Goal: Obtain resource: Download file/media

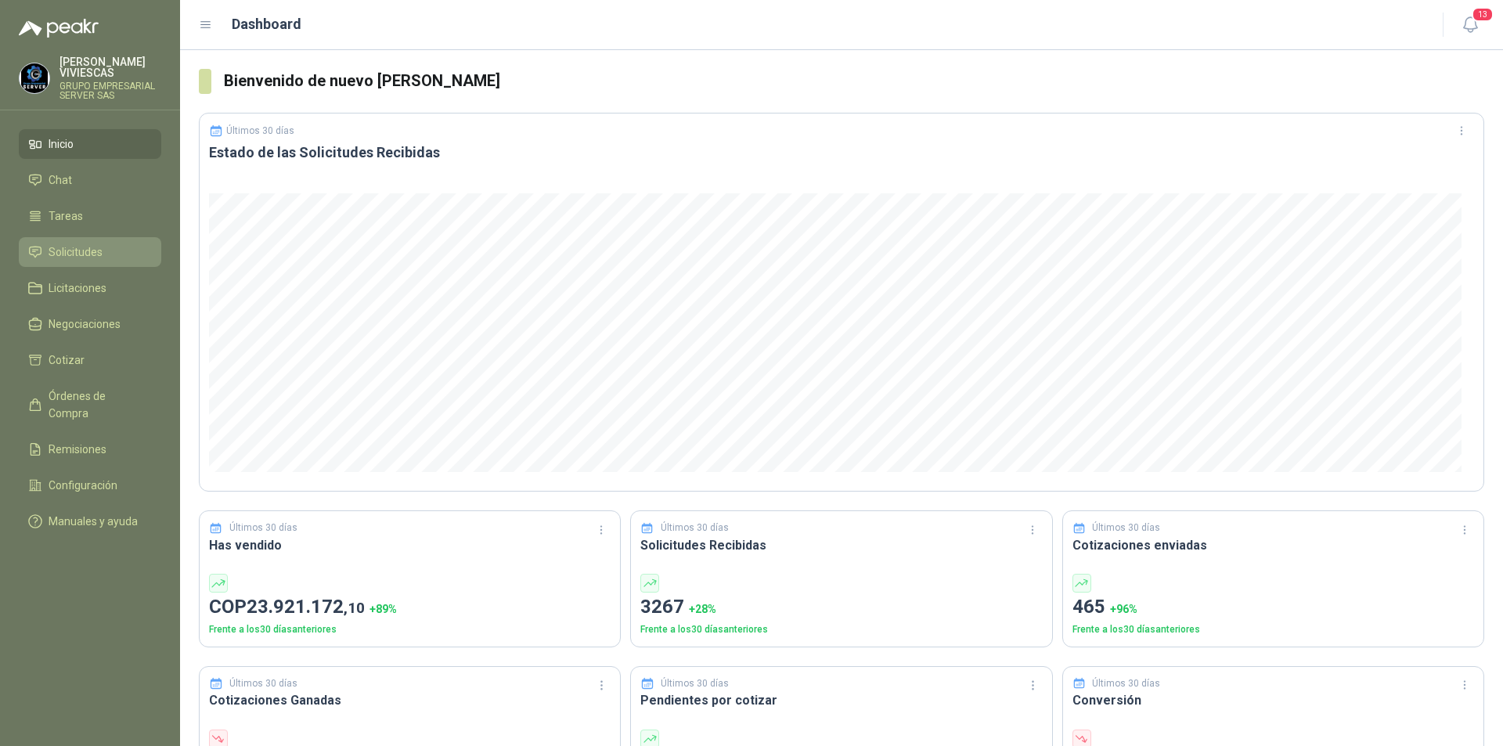
click at [88, 259] on span "Solicitudes" at bounding box center [76, 252] width 54 height 17
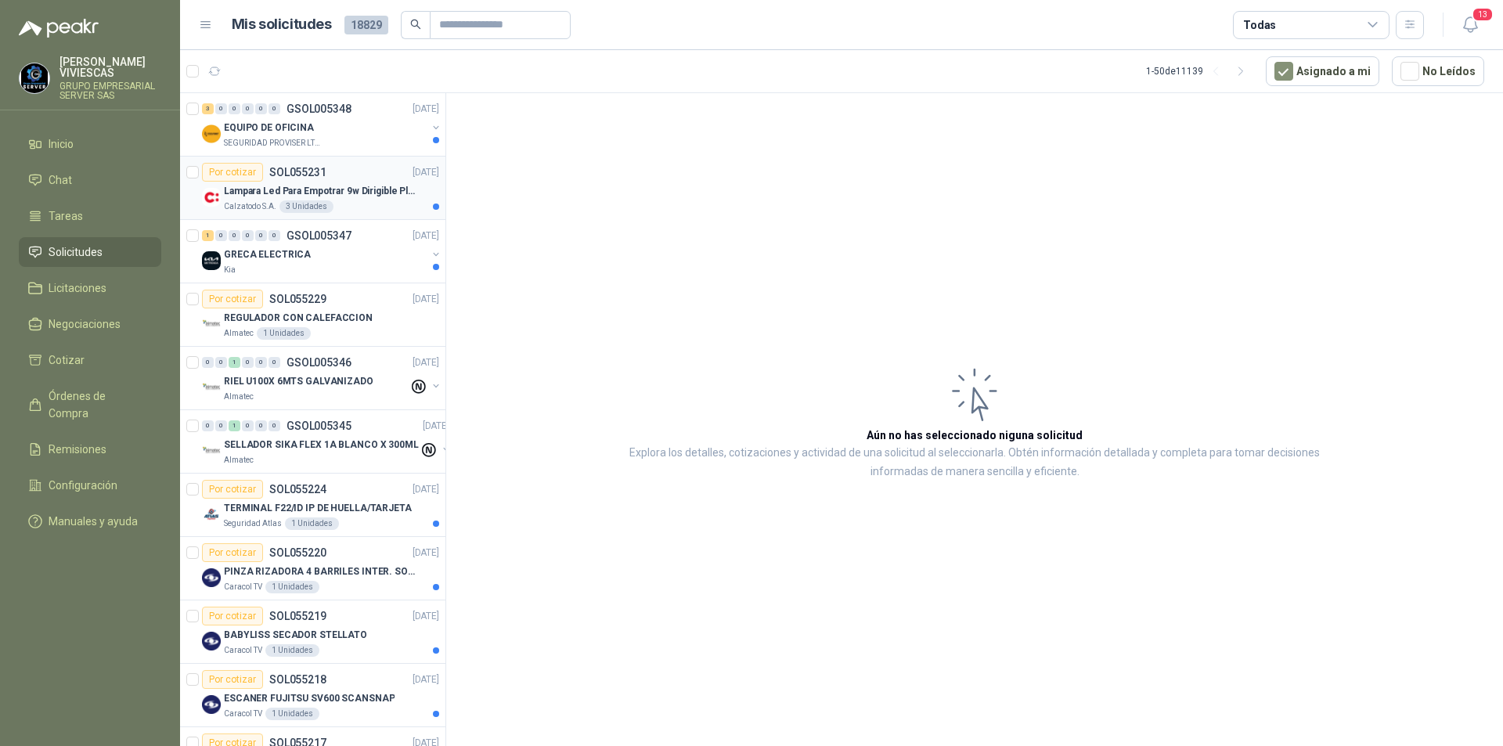
click at [260, 189] on p "Lampara Led Para Empotrar 9w Dirigible Plafon 11cm" at bounding box center [321, 191] width 195 height 15
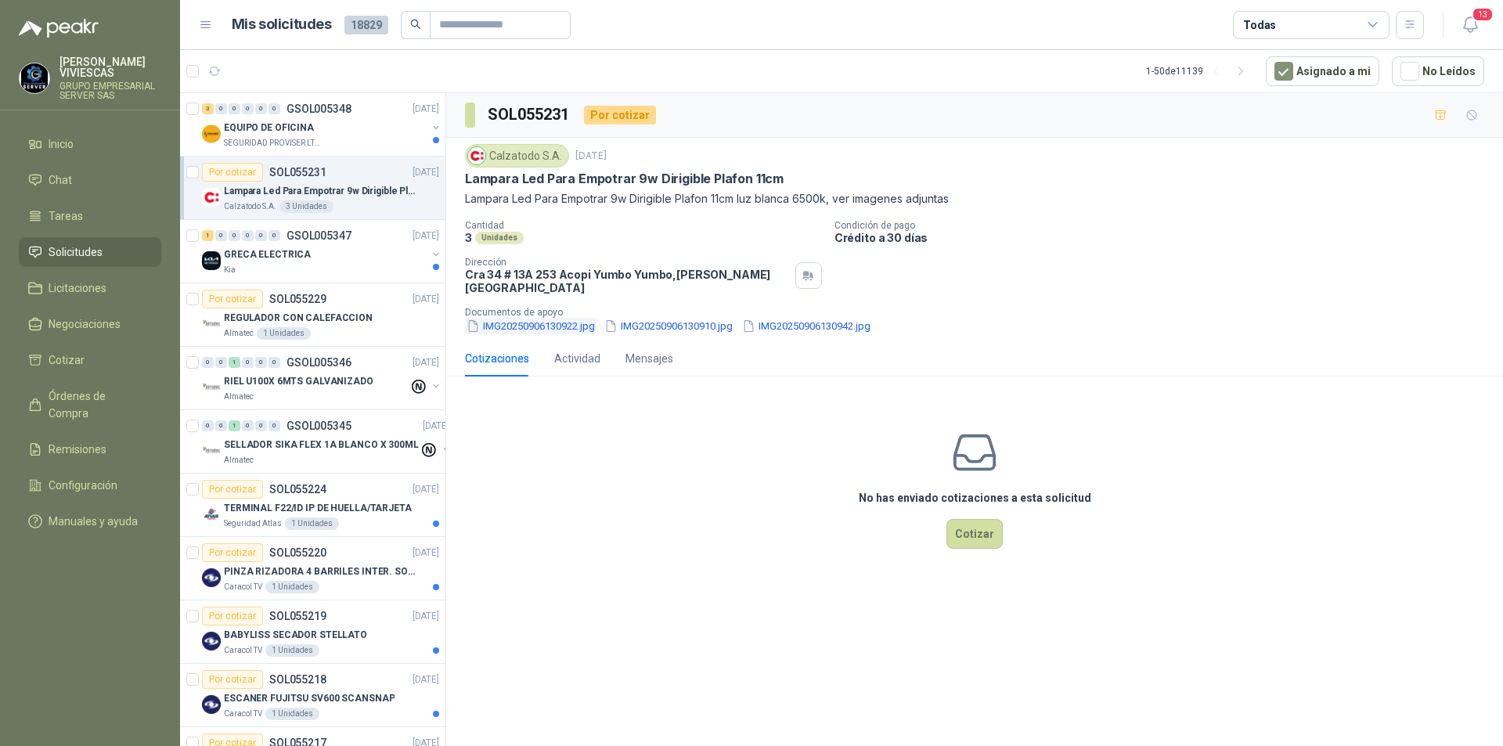
click at [521, 318] on button "IMG20250906130922.jpg" at bounding box center [531, 326] width 132 height 16
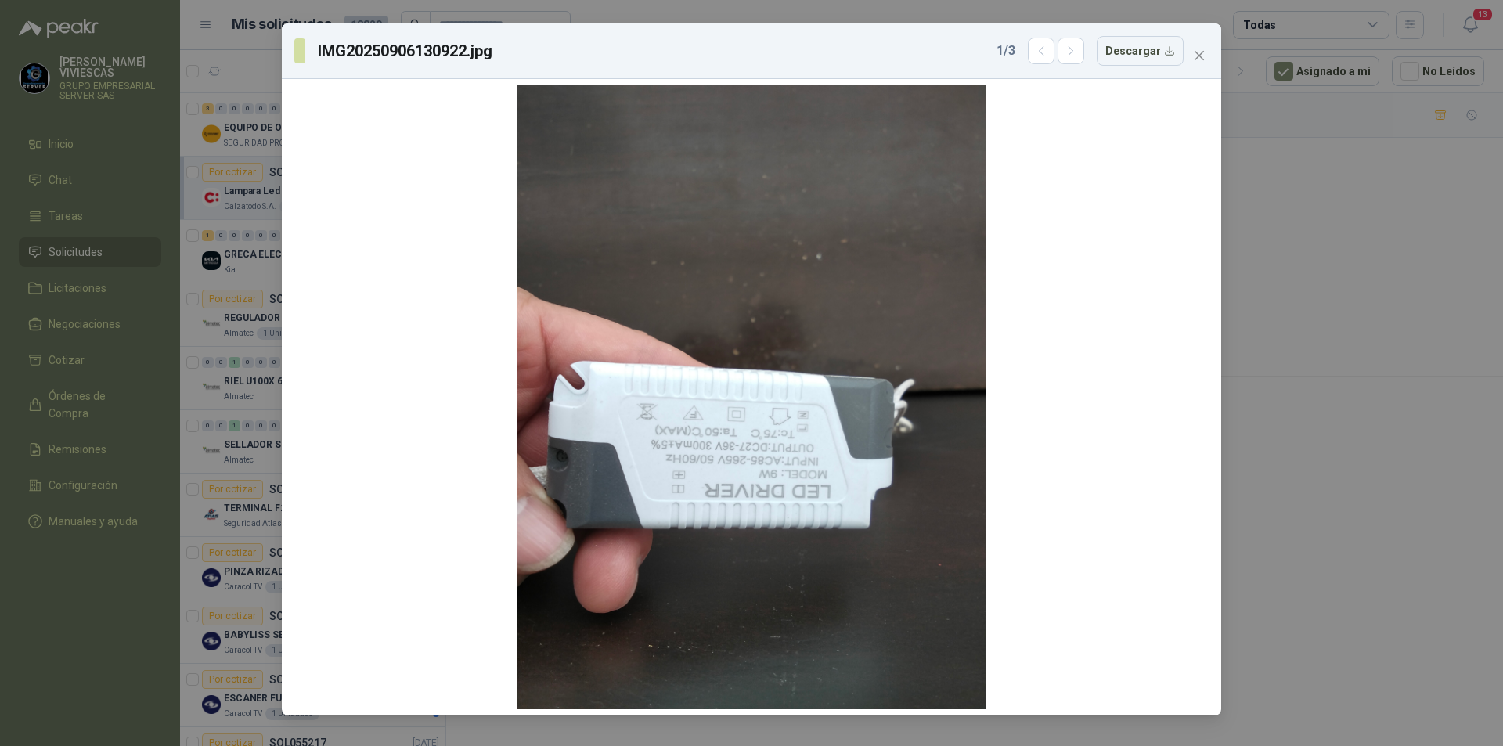
click at [1341, 528] on div "IMG20250906130922.jpg 1 / 3 Descargar" at bounding box center [751, 373] width 1503 height 746
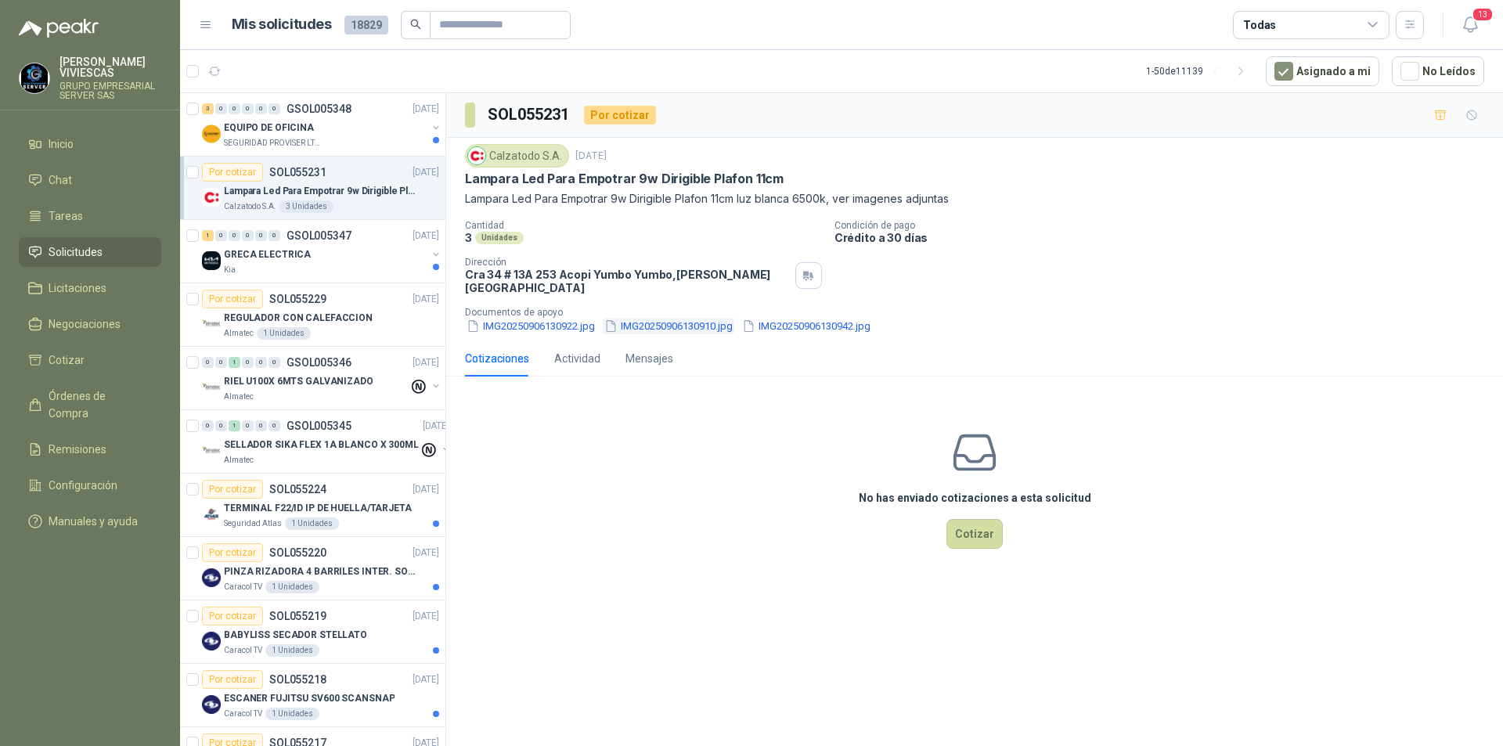
click at [699, 319] on button "IMG20250906130910.jpg" at bounding box center [669, 326] width 132 height 16
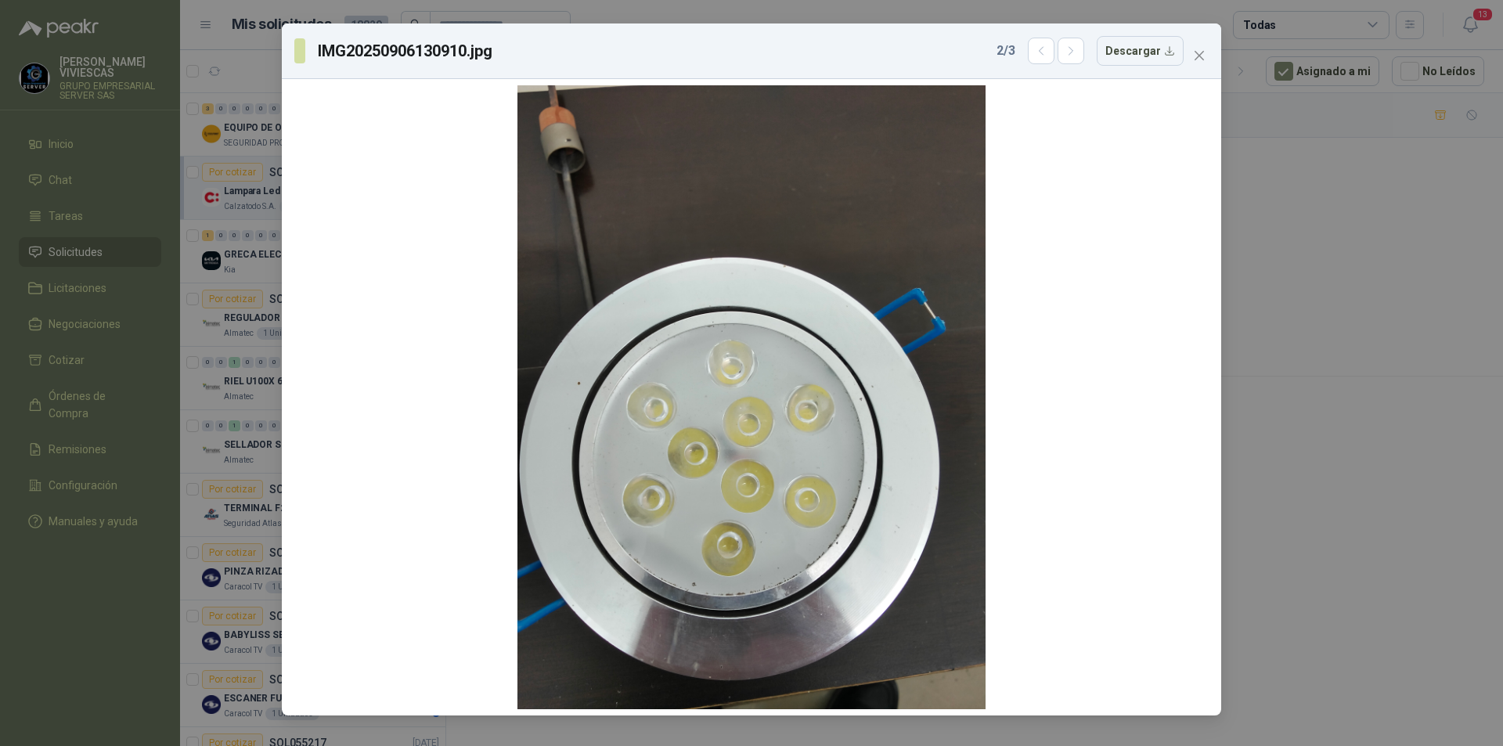
click at [1259, 424] on div "IMG20250906130910.jpg 2 / 3 Descargar" at bounding box center [751, 373] width 1503 height 746
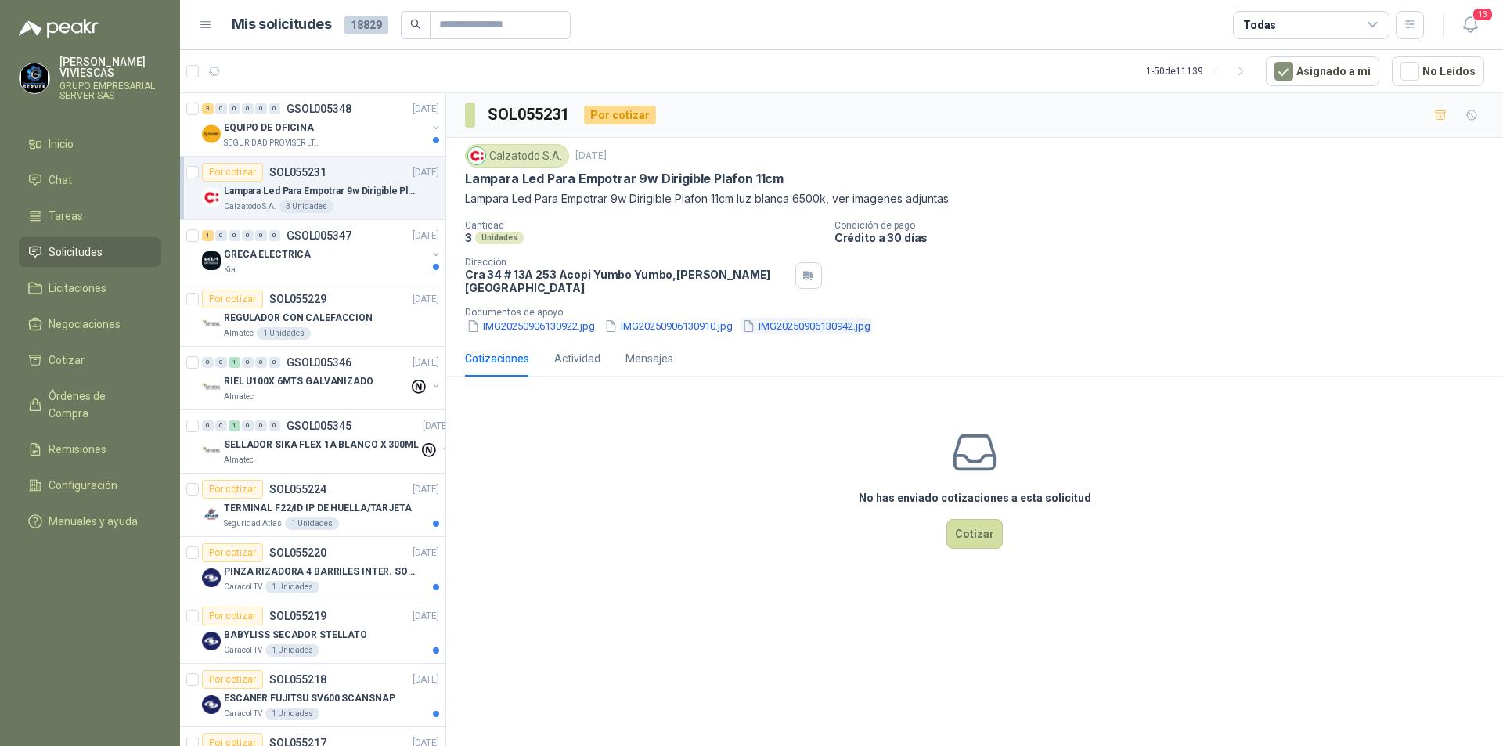
click at [830, 318] on button "IMG20250906130942.jpg" at bounding box center [807, 326] width 132 height 16
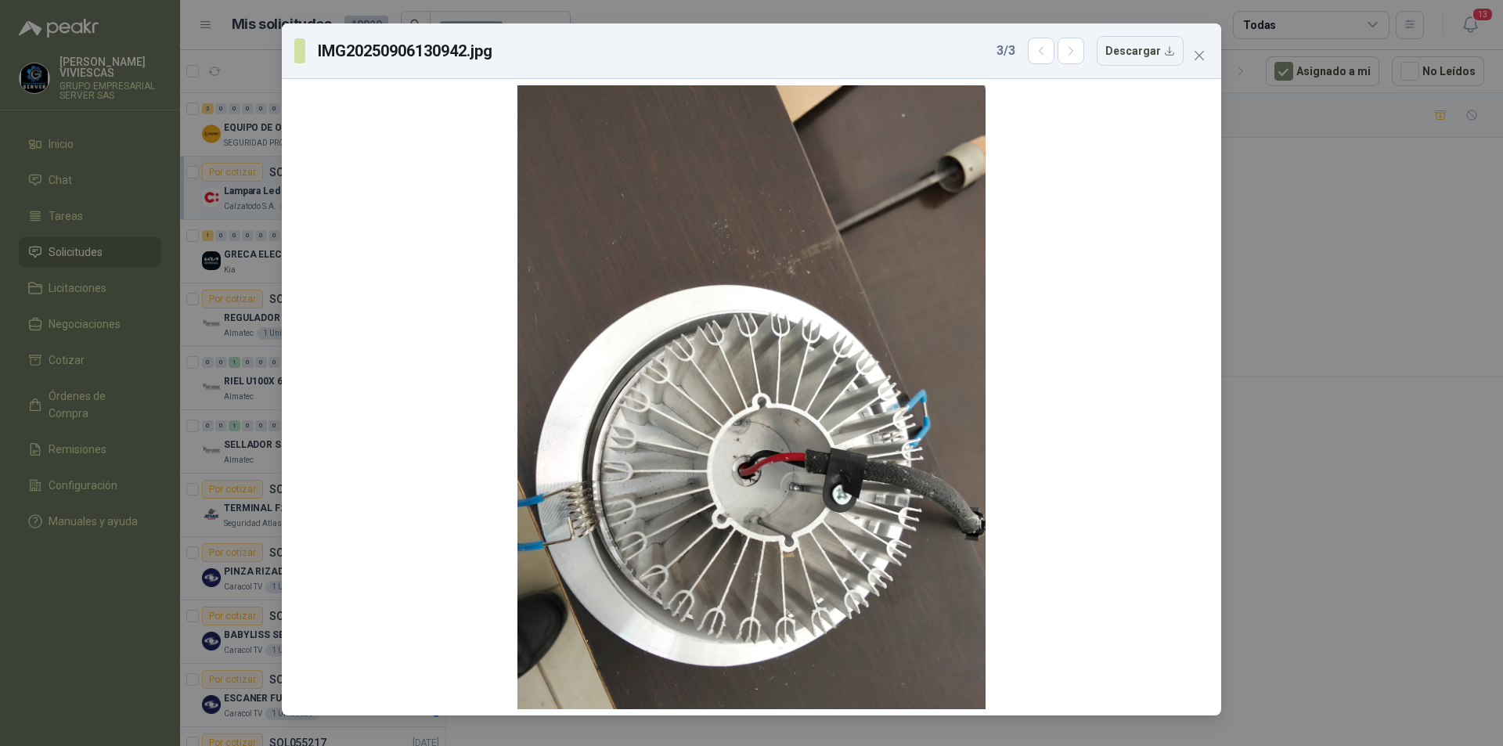
click at [1366, 427] on div "IMG20250906130942.jpg 3 / 3 Descargar" at bounding box center [751, 373] width 1503 height 746
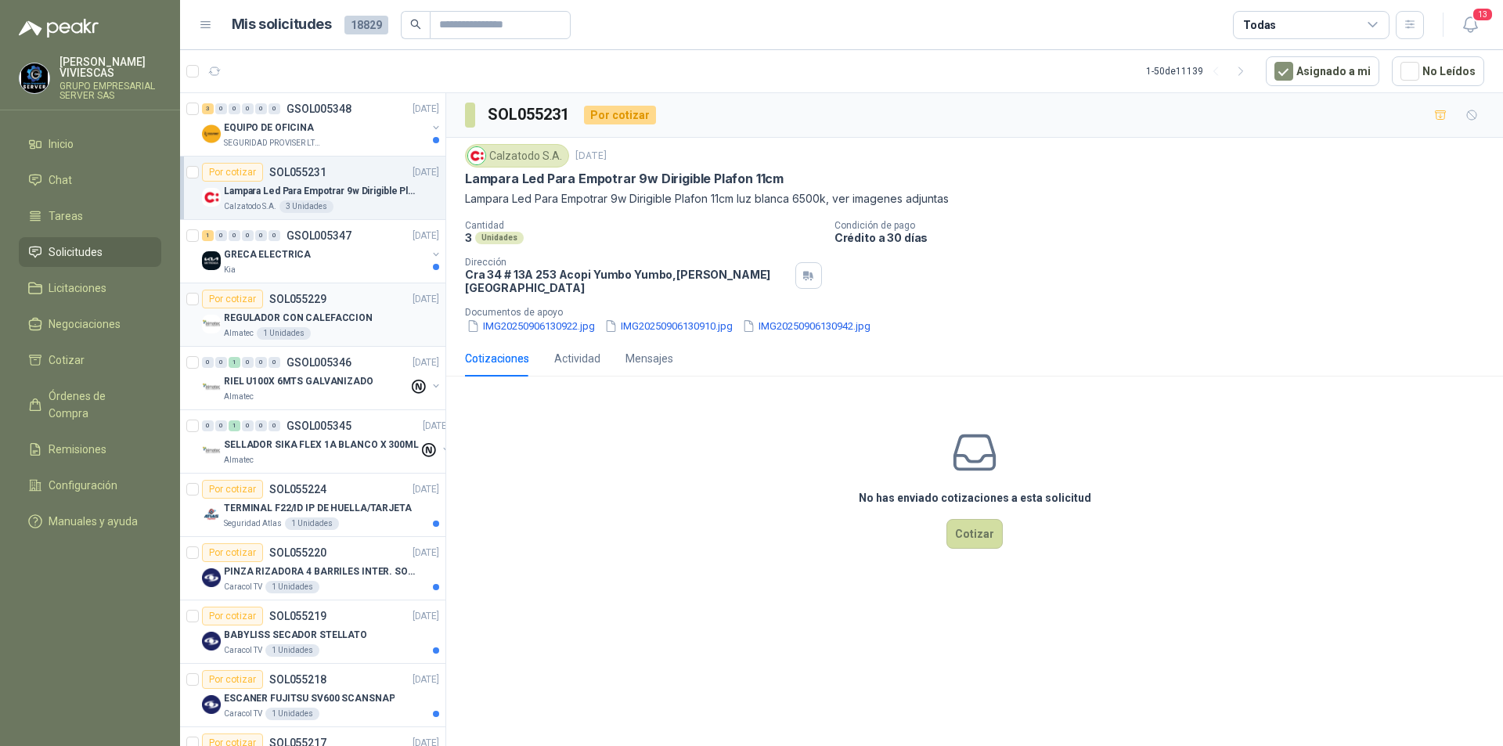
click at [250, 320] on p "REGULADOR CON CALEFACCION" at bounding box center [298, 318] width 149 height 15
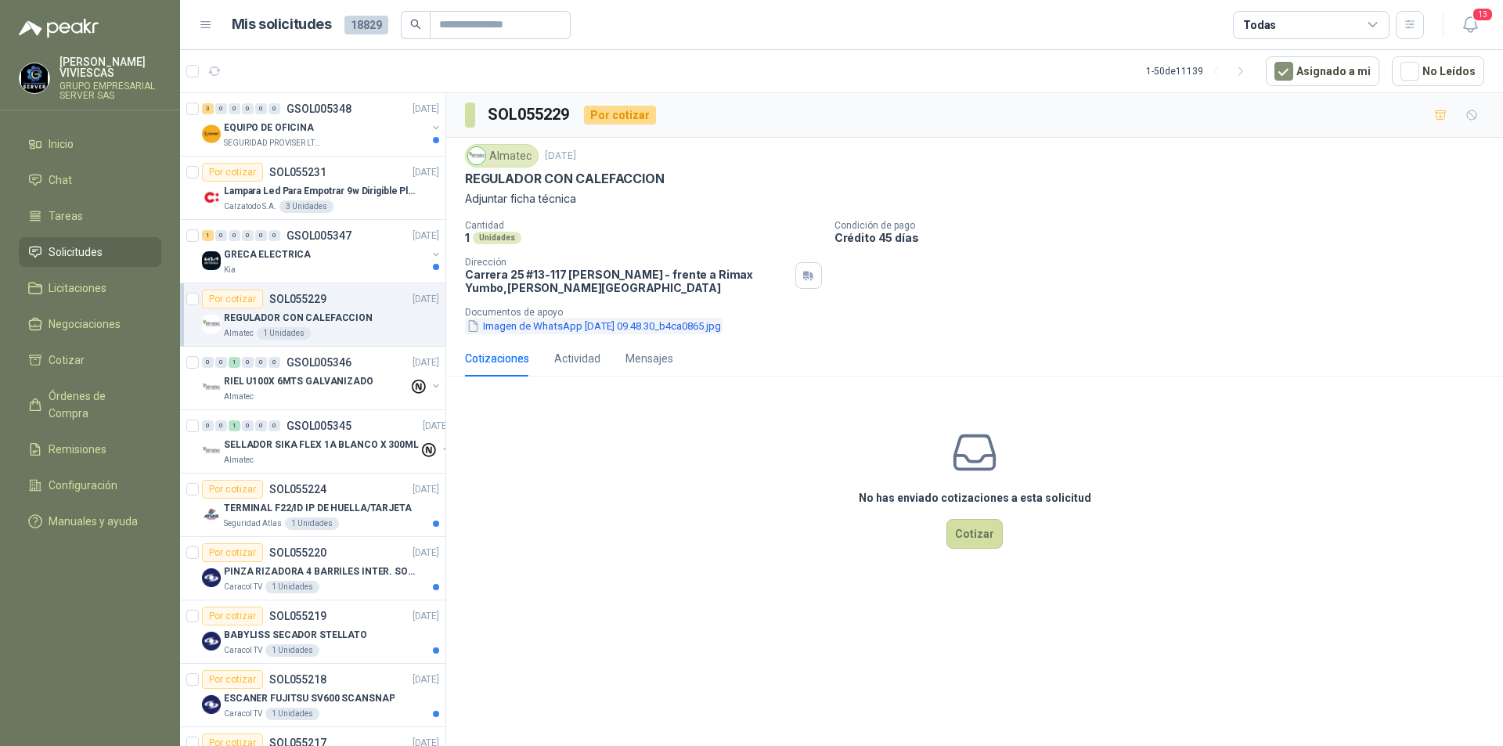
click at [584, 326] on button "Imagen de WhatsApp [DATE] 09.48.30_b4ca0865.jpg" at bounding box center [594, 326] width 258 height 16
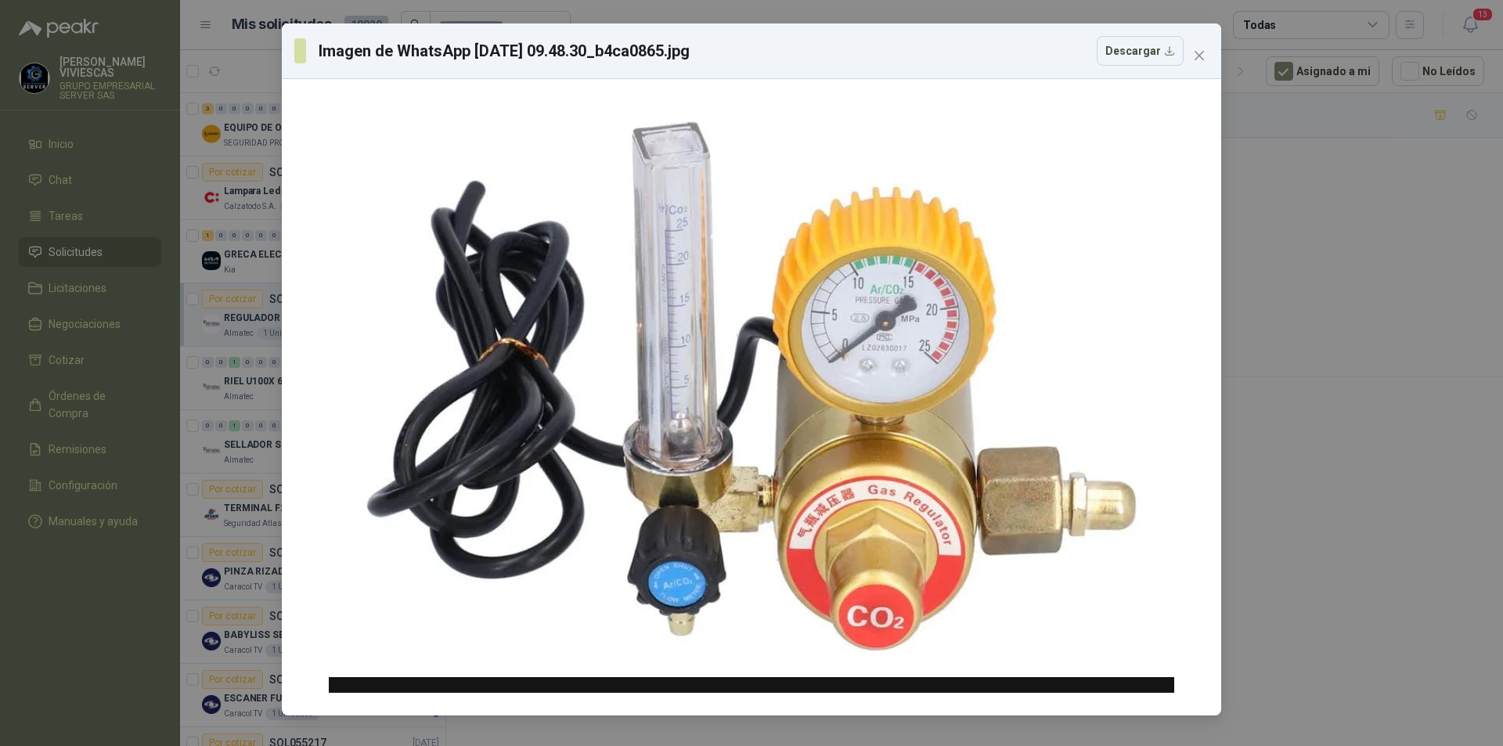
click at [1319, 510] on div "Imagen de WhatsApp [DATE] 09.48.30_b4ca0865.jpg Descargar" at bounding box center [751, 373] width 1503 height 746
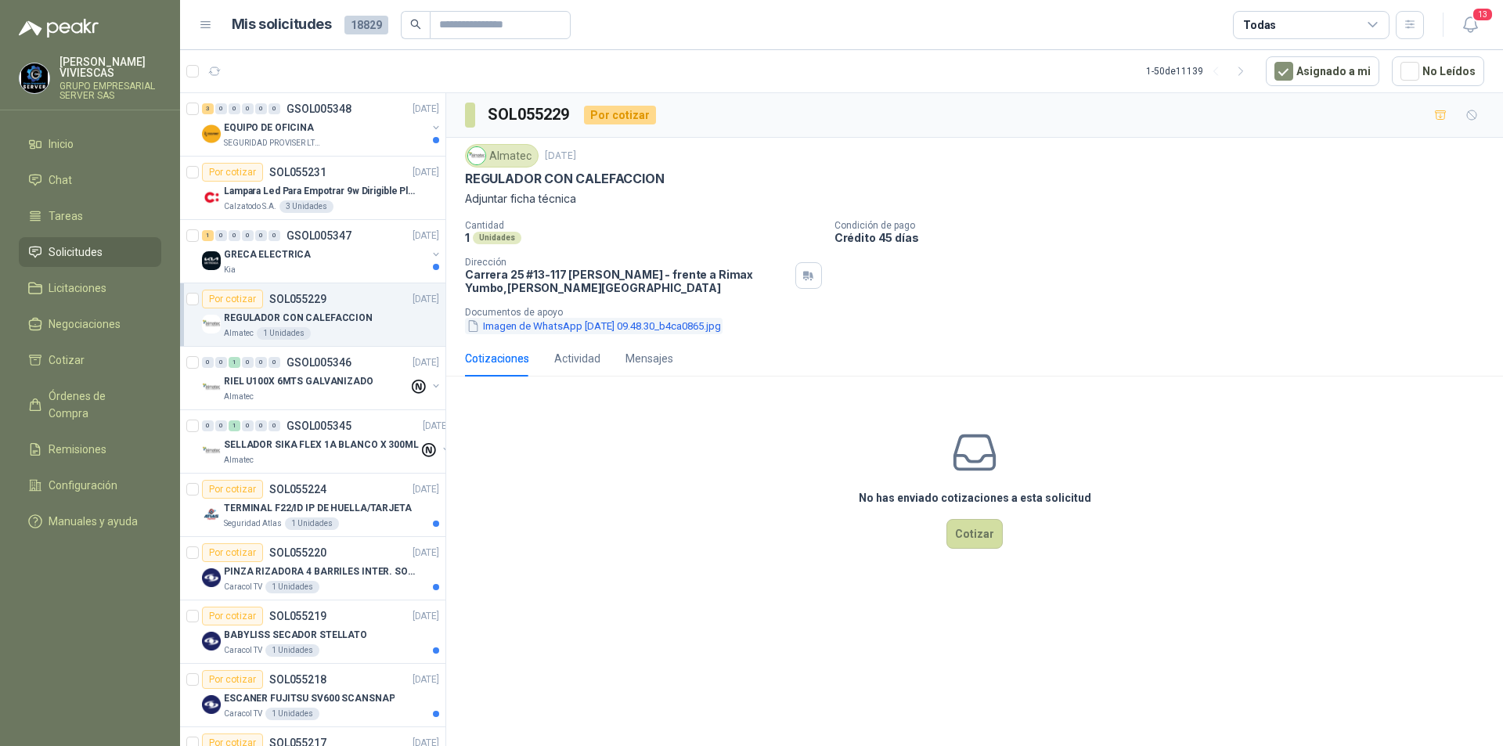
click at [545, 328] on button "Imagen de WhatsApp [DATE] 09.48.30_b4ca0865.jpg" at bounding box center [594, 326] width 258 height 16
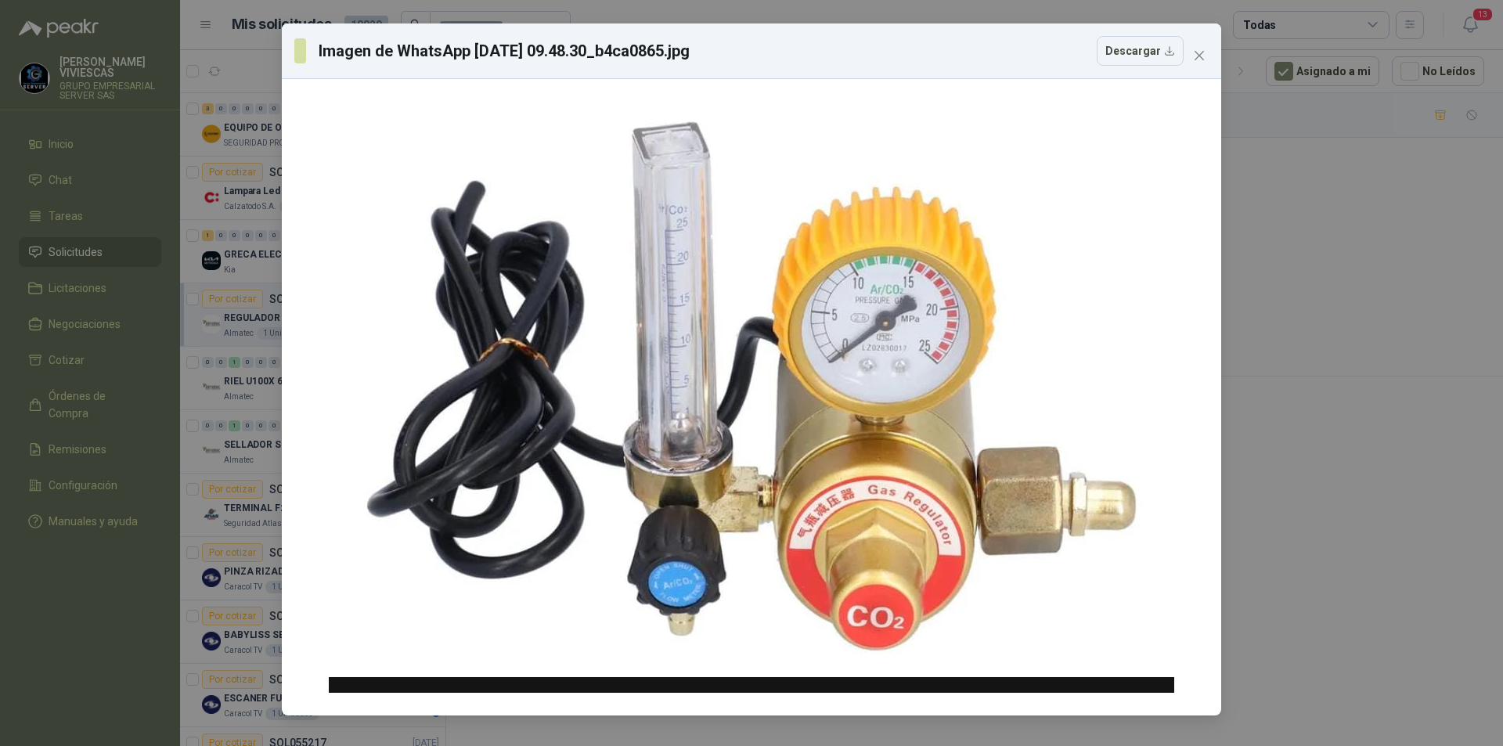
click at [1296, 383] on div "Imagen de WhatsApp [DATE] 09.48.30_b4ca0865.jpg Descargar" at bounding box center [751, 373] width 1503 height 746
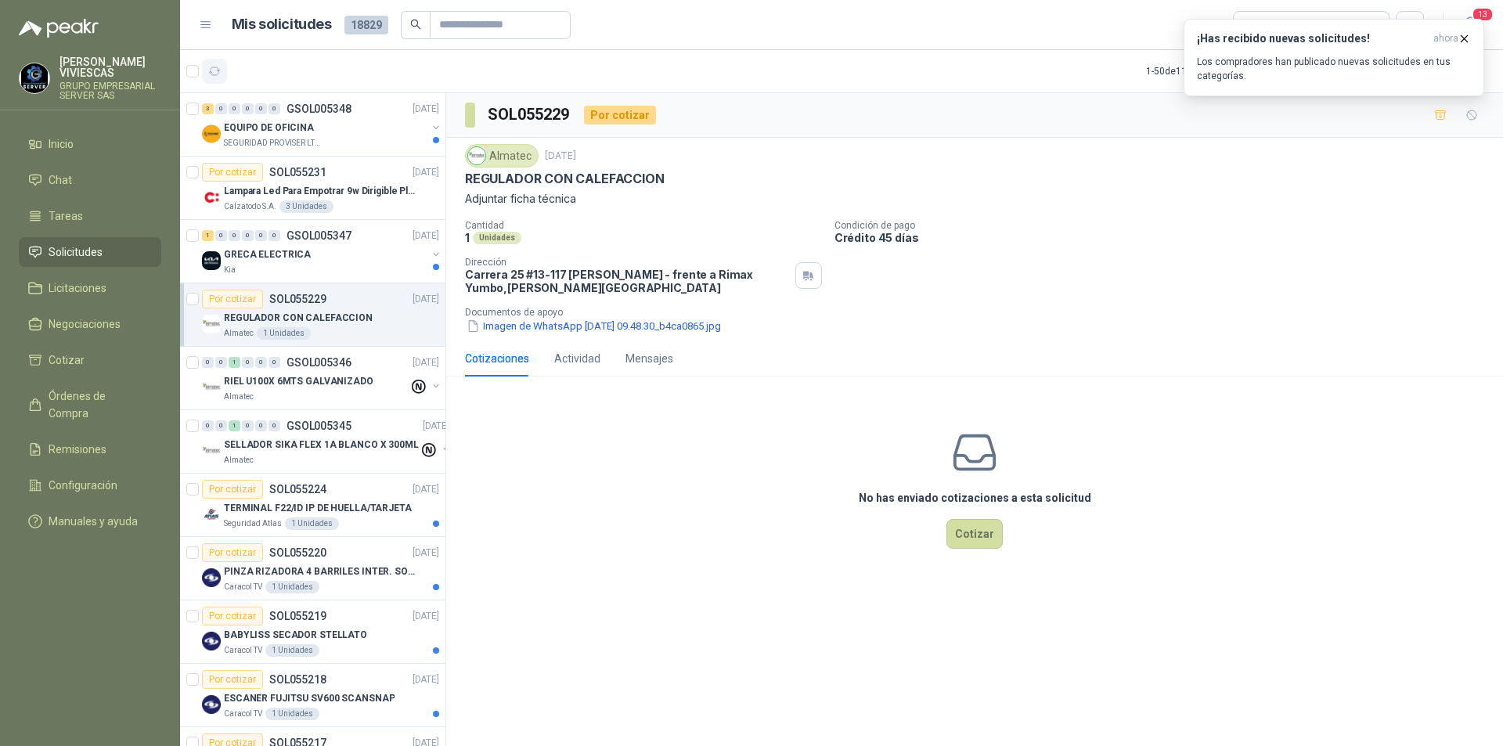
click at [206, 68] on button "button" at bounding box center [214, 71] width 25 height 25
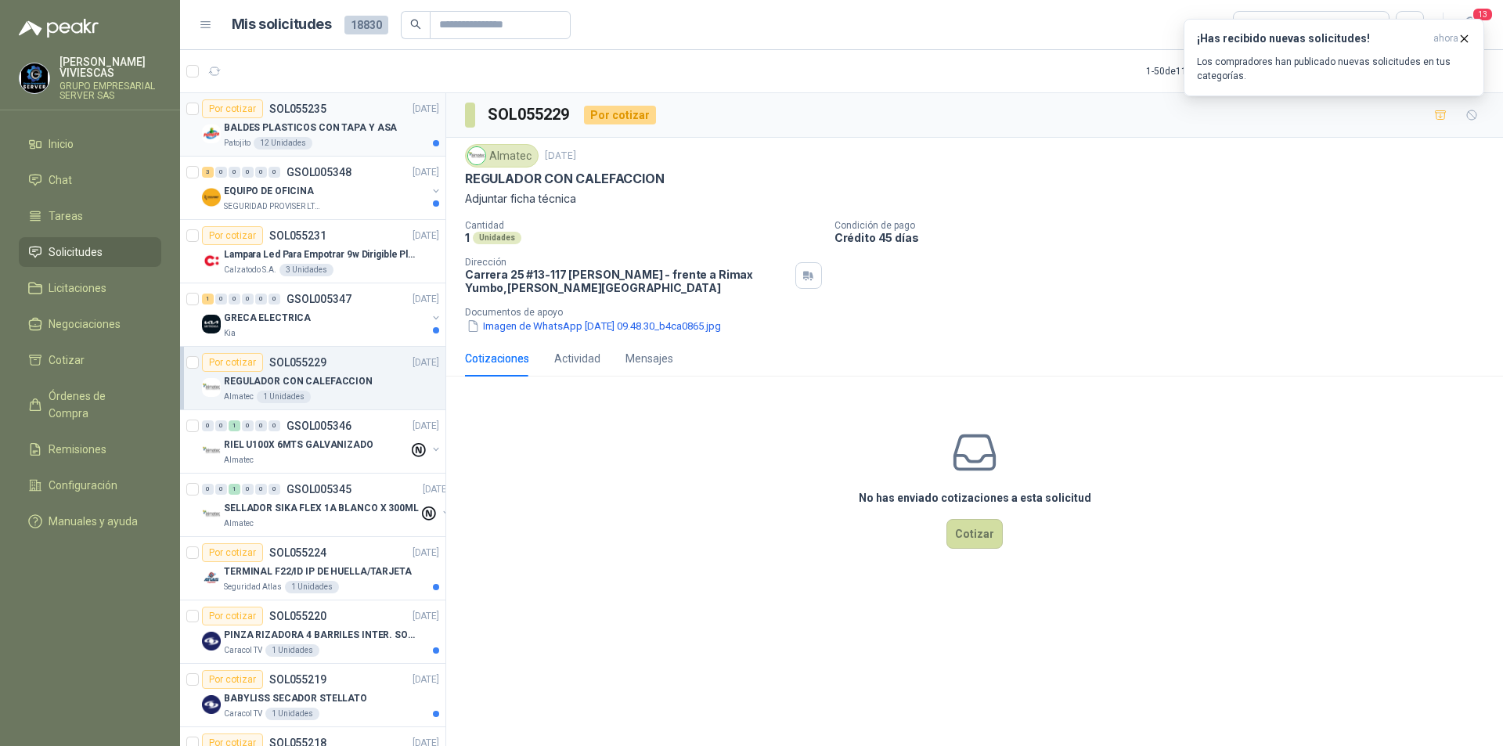
click at [265, 127] on p "BALDES PLASTICOS CON TAPA Y ASA" at bounding box center [310, 128] width 173 height 15
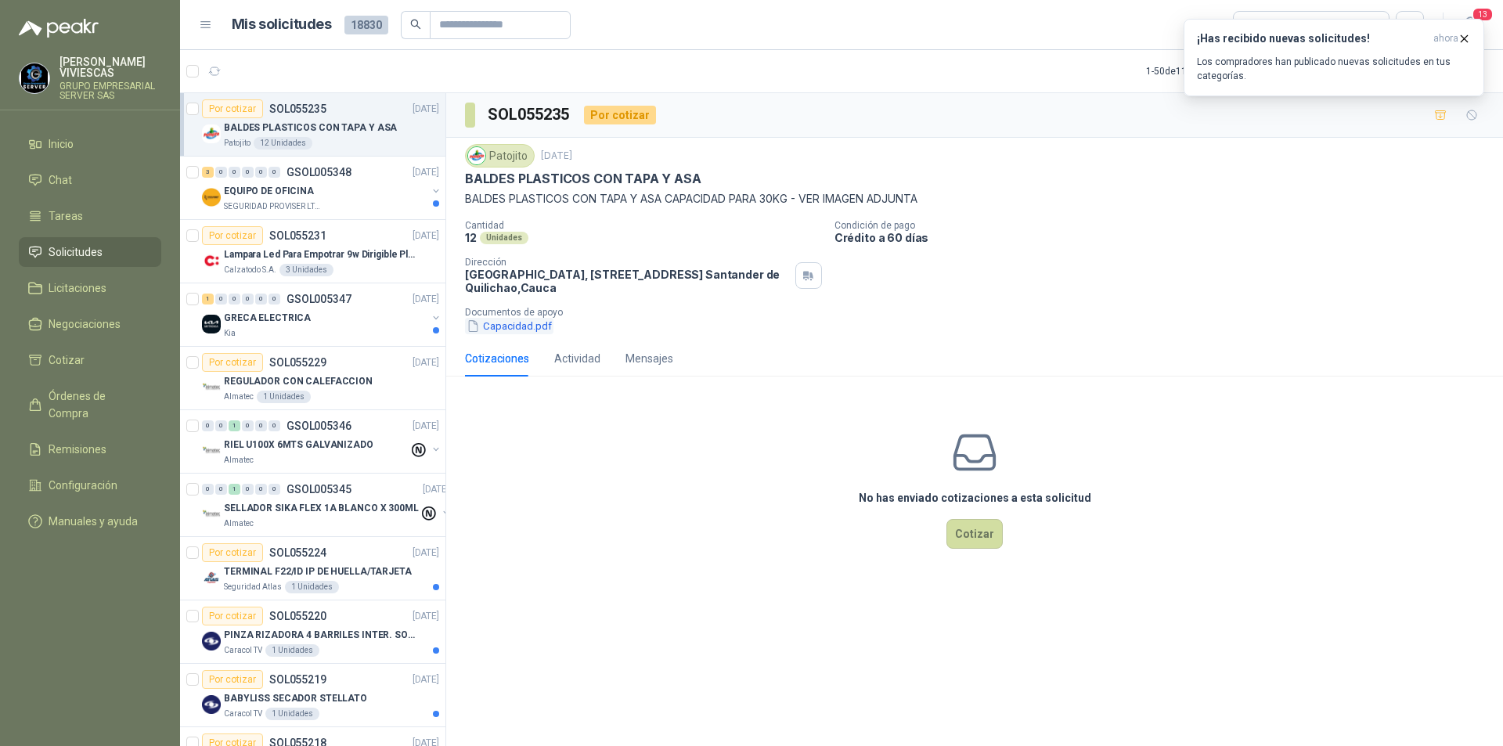
click at [507, 325] on button "Capacidad.pdf" at bounding box center [509, 326] width 88 height 16
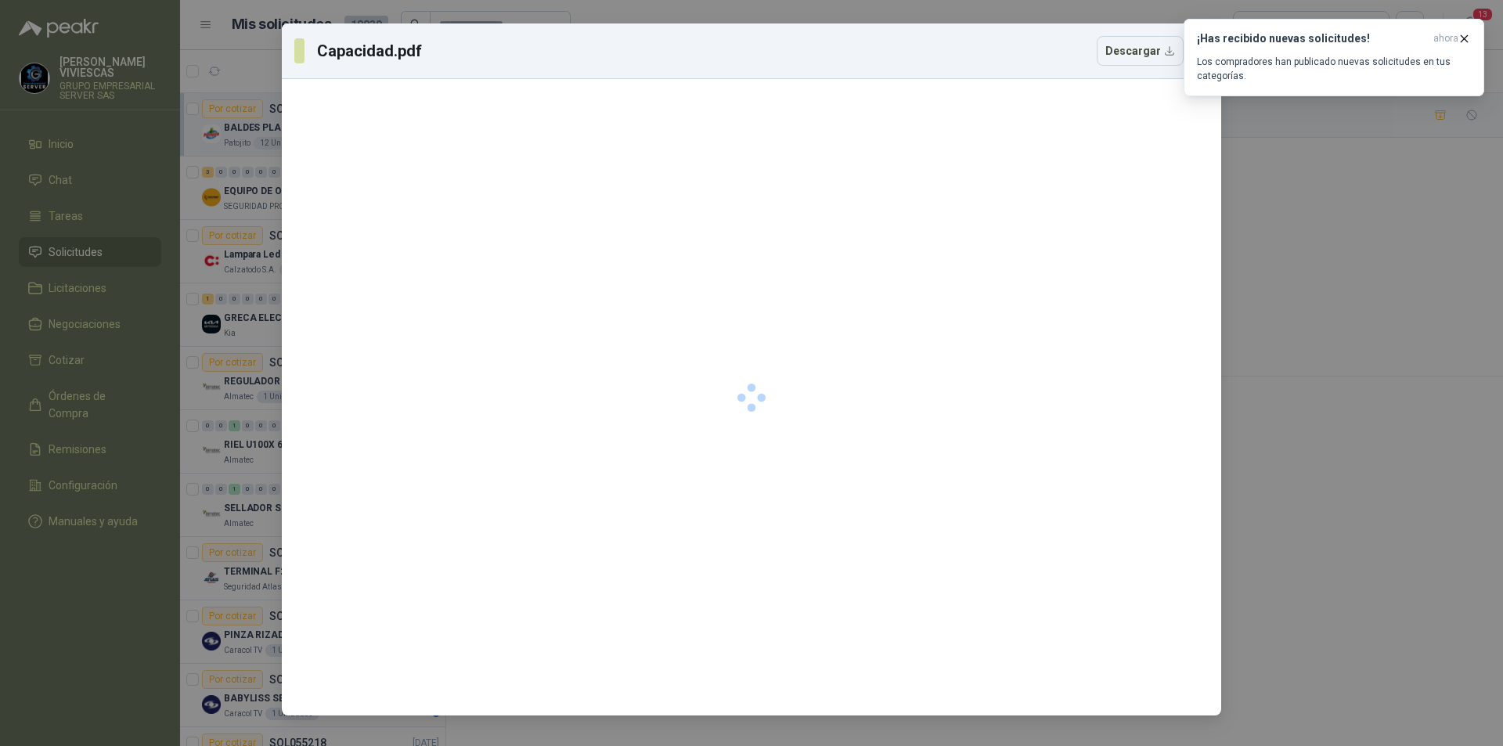
click at [117, 632] on div "Capacidad.pdf Descargar" at bounding box center [751, 373] width 1503 height 746
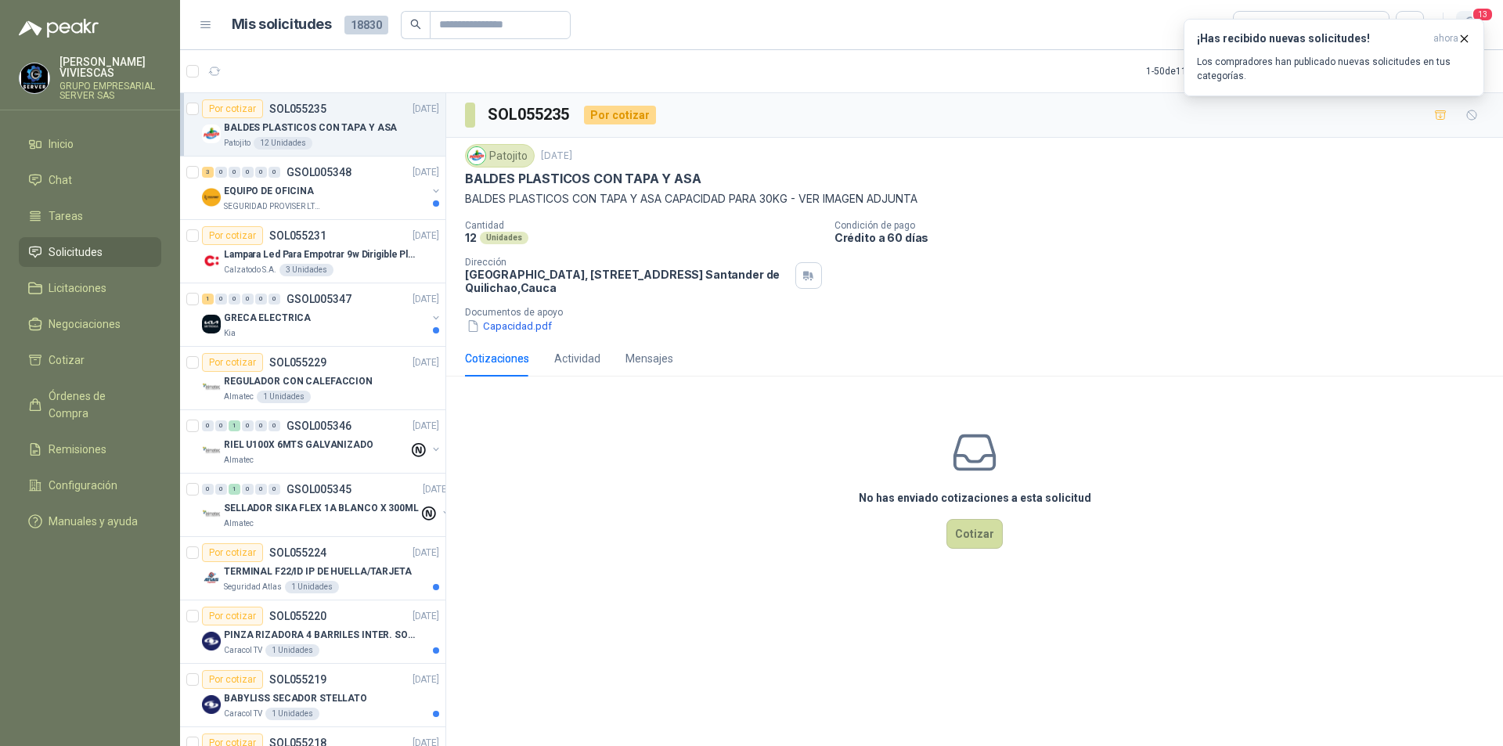
click at [1476, 11] on span "13" at bounding box center [1483, 14] width 22 height 15
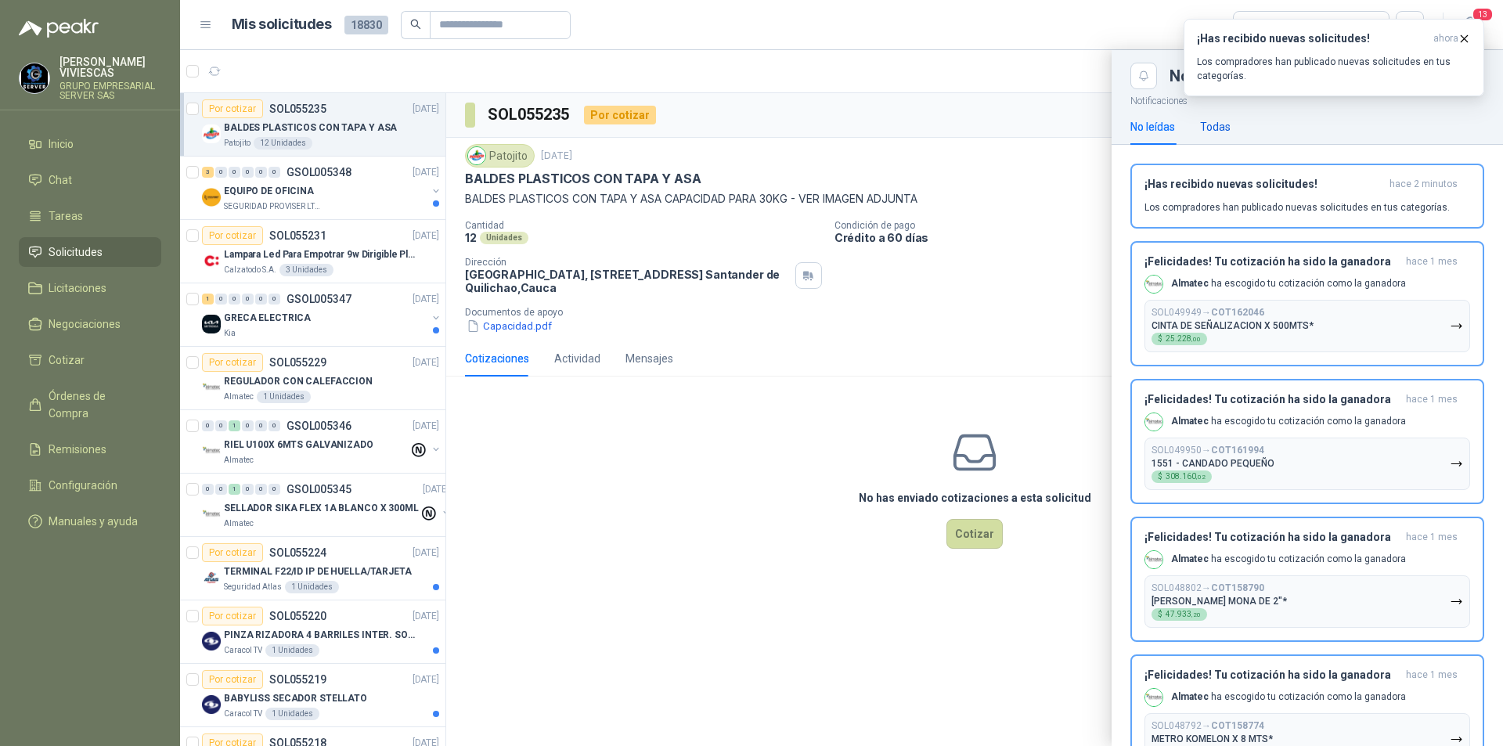
click at [1216, 129] on div "Todas" at bounding box center [1215, 126] width 31 height 17
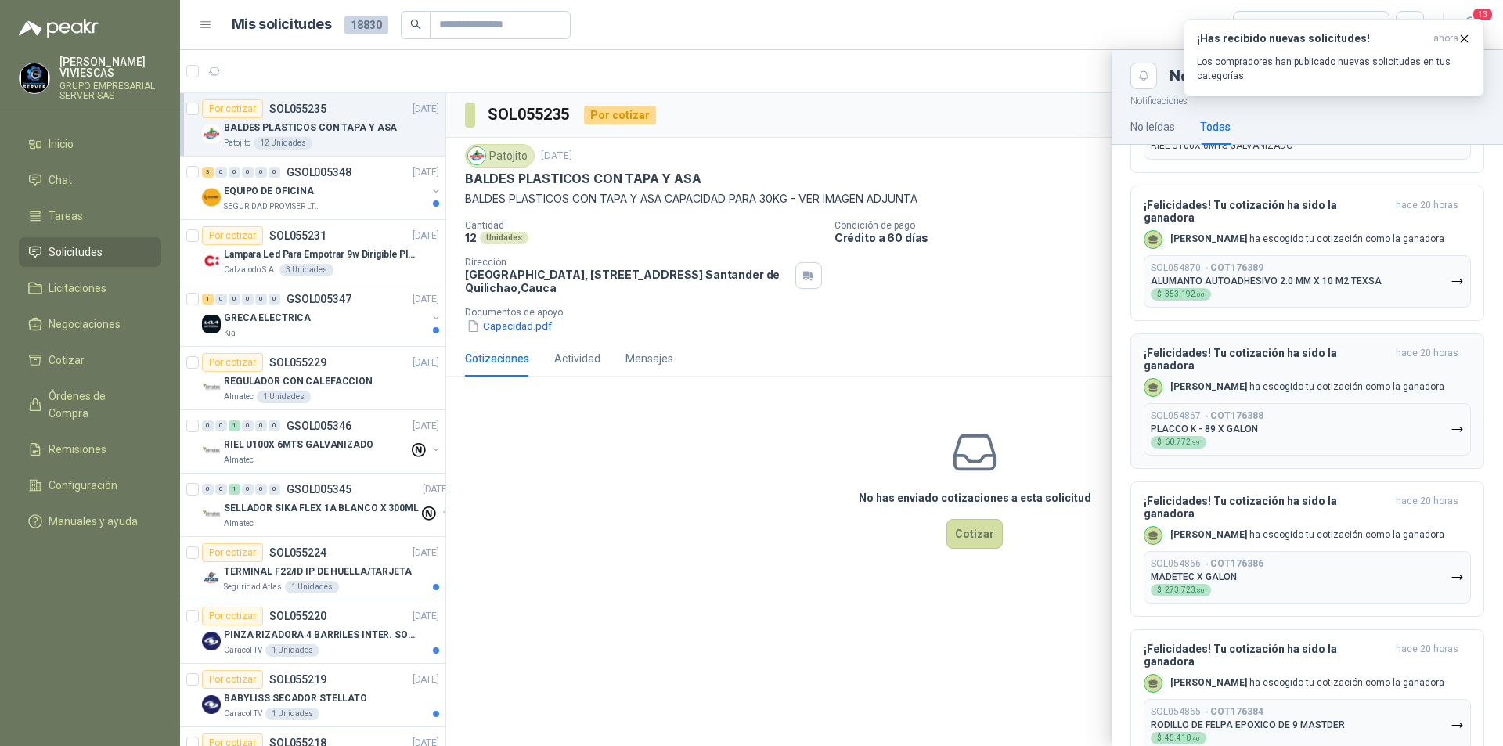
scroll to position [470, 0]
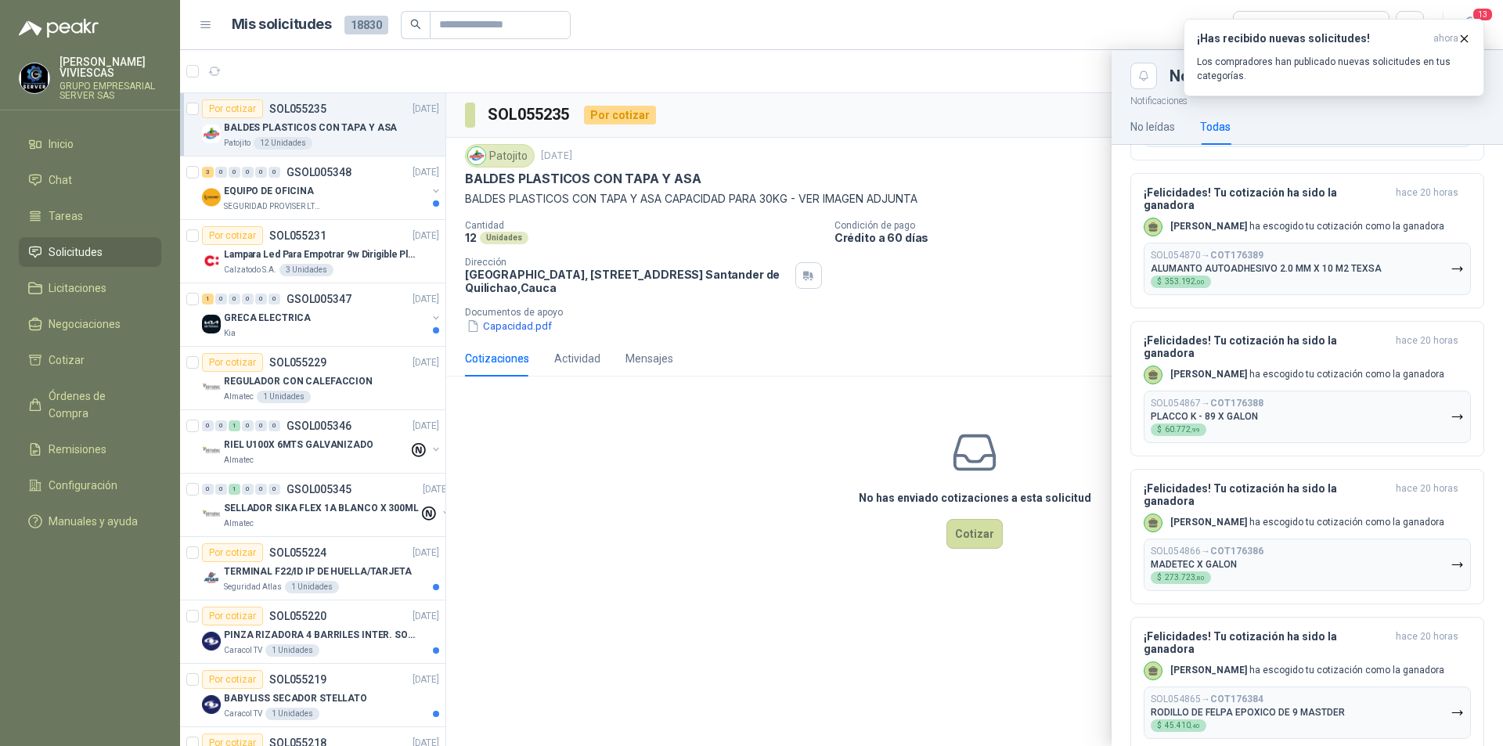
click at [293, 323] on div at bounding box center [841, 398] width 1323 height 696
